Goal: Transaction & Acquisition: Subscribe to service/newsletter

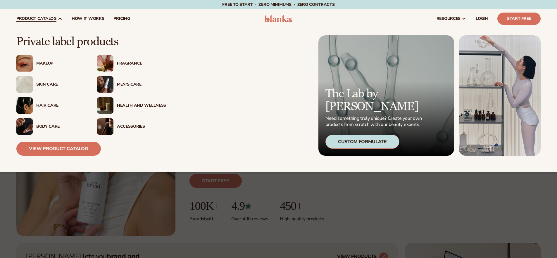
click at [45, 102] on div "Hair Care" at bounding box center [50, 105] width 69 height 16
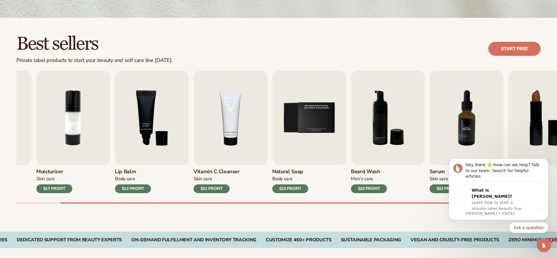
click at [461, 135] on img "7 / 9" at bounding box center [467, 118] width 74 height 94
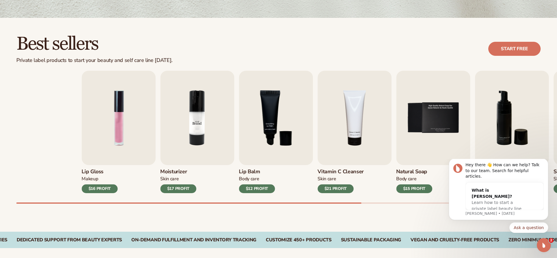
click at [381, 121] on div "Lip Gloss Makeup $16 PROFIT Moisturizer Skin Care $17 PROFIT Lip Balm" at bounding box center [344, 132] width 524 height 123
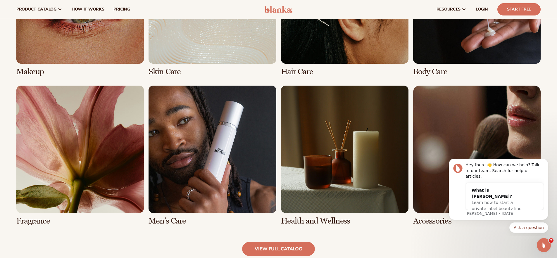
scroll to position [440, 0]
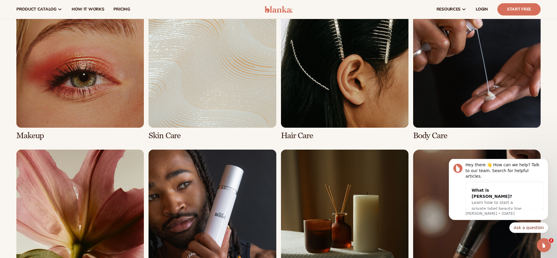
click at [312, 91] on link "3 / 8" at bounding box center [344, 70] width 127 height 140
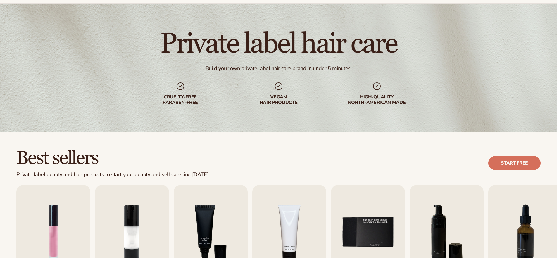
scroll to position [99, 0]
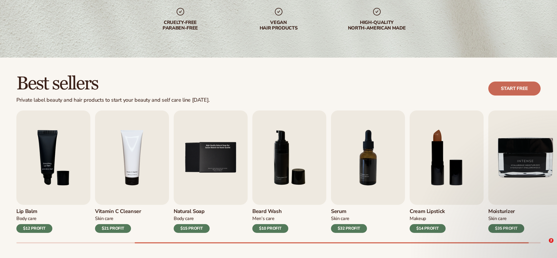
click at [524, 87] on link "Start free" at bounding box center [514, 89] width 52 height 14
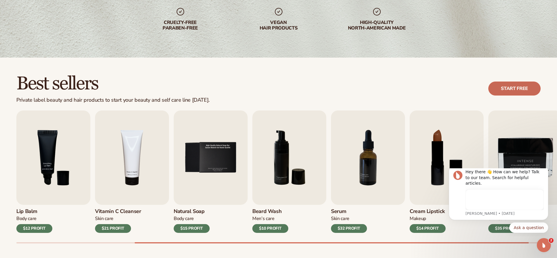
scroll to position [0, 0]
